Goal: Navigation & Orientation: Find specific page/section

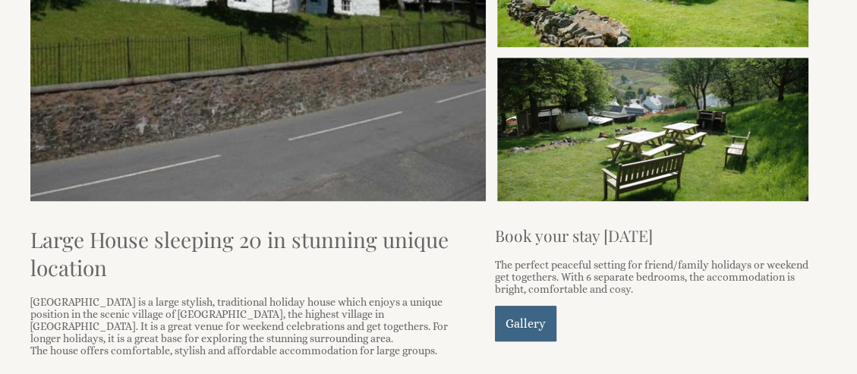
scroll to position [152, 0]
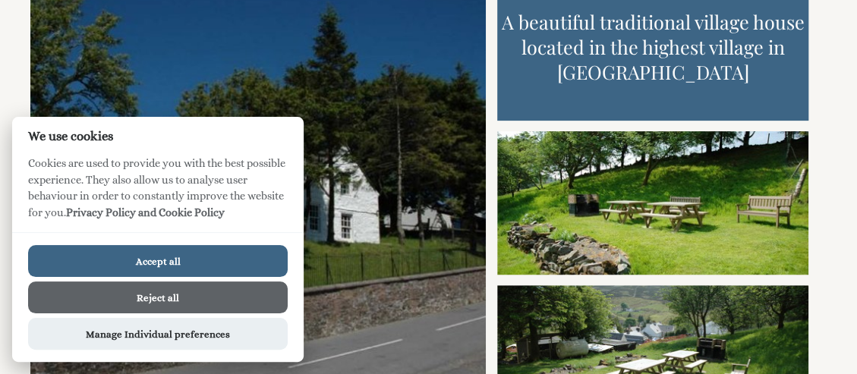
click at [170, 262] on button "Accept all" at bounding box center [158, 261] width 260 height 32
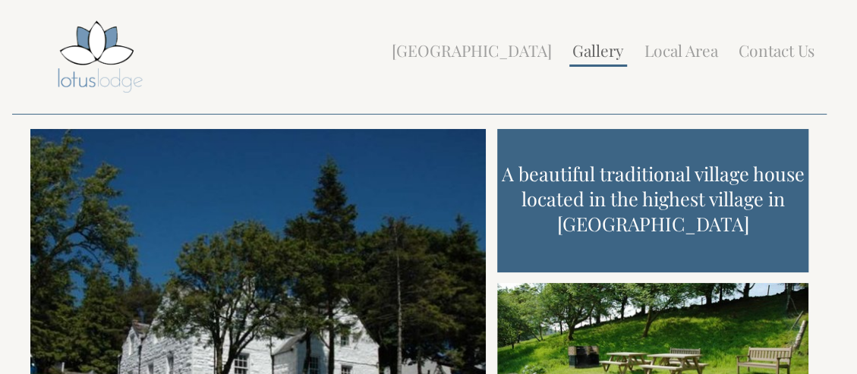
click at [602, 54] on link "Gallery" at bounding box center [599, 49] width 52 height 21
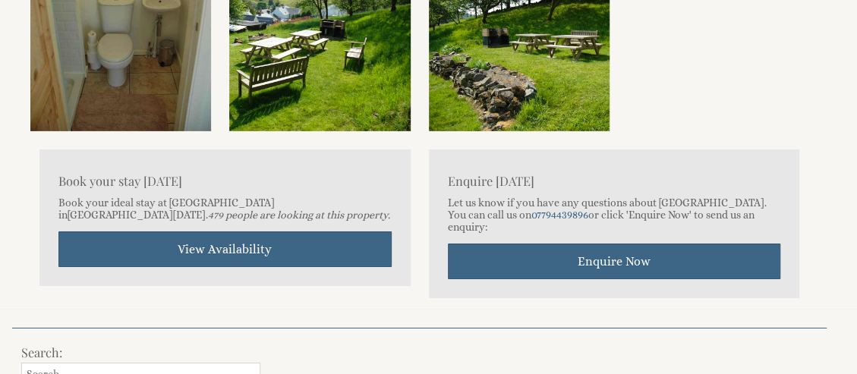
scroll to position [2278, 0]
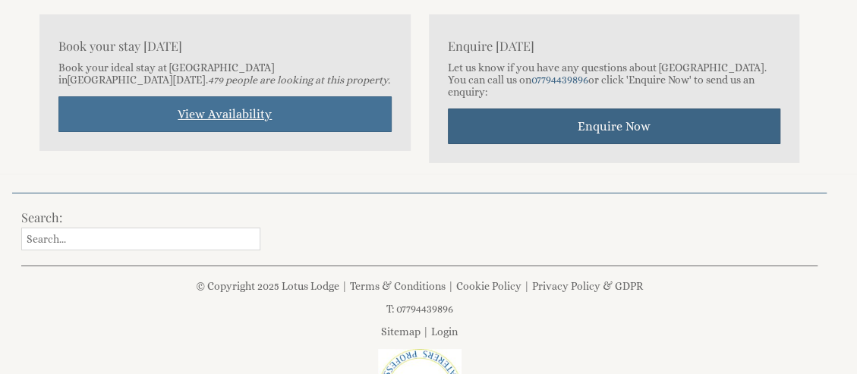
click at [229, 116] on link "View Availability" at bounding box center [224, 114] width 333 height 36
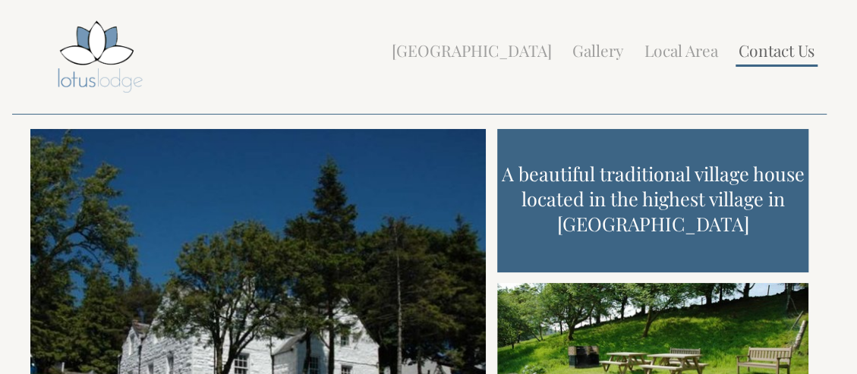
click at [769, 54] on link "Contact Us" at bounding box center [777, 49] width 76 height 21
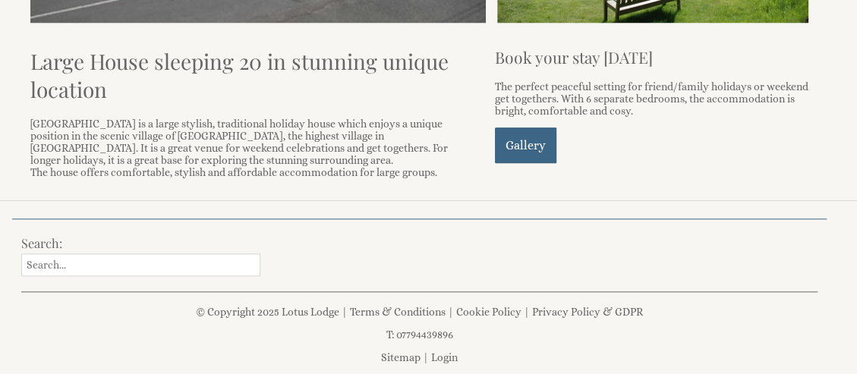
scroll to position [398, 0]
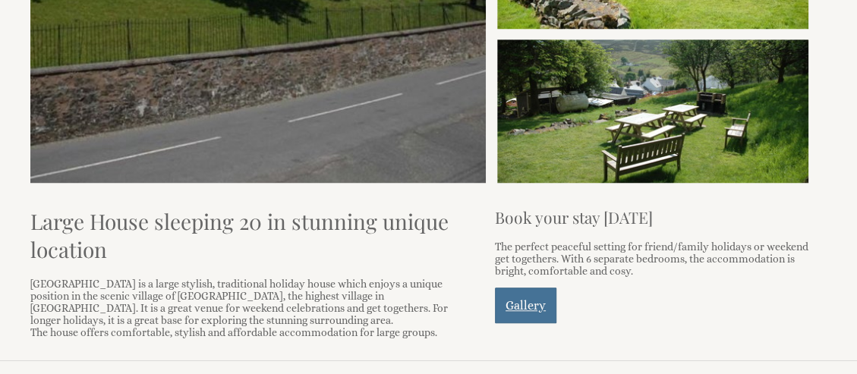
click at [517, 301] on link "Gallery" at bounding box center [526, 306] width 62 height 36
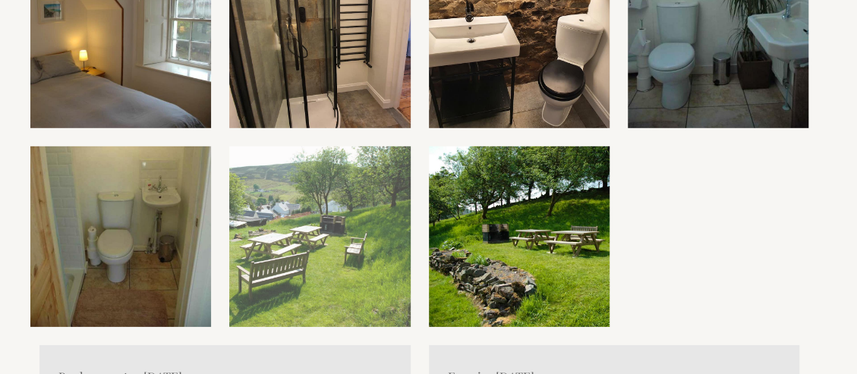
scroll to position [2126, 0]
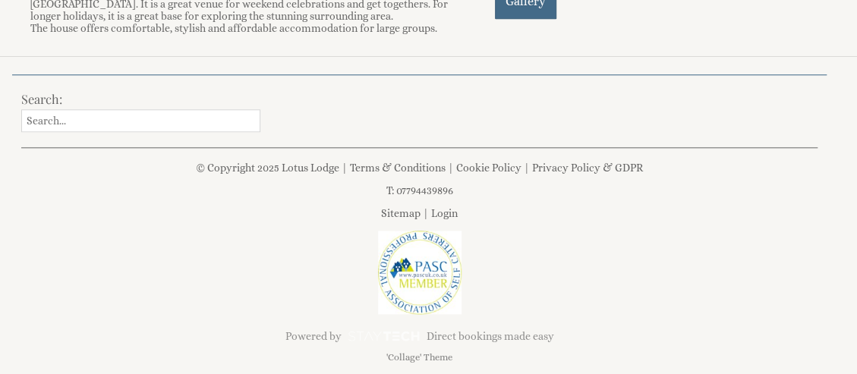
scroll to position [398, 0]
